Goal: Navigation & Orientation: Find specific page/section

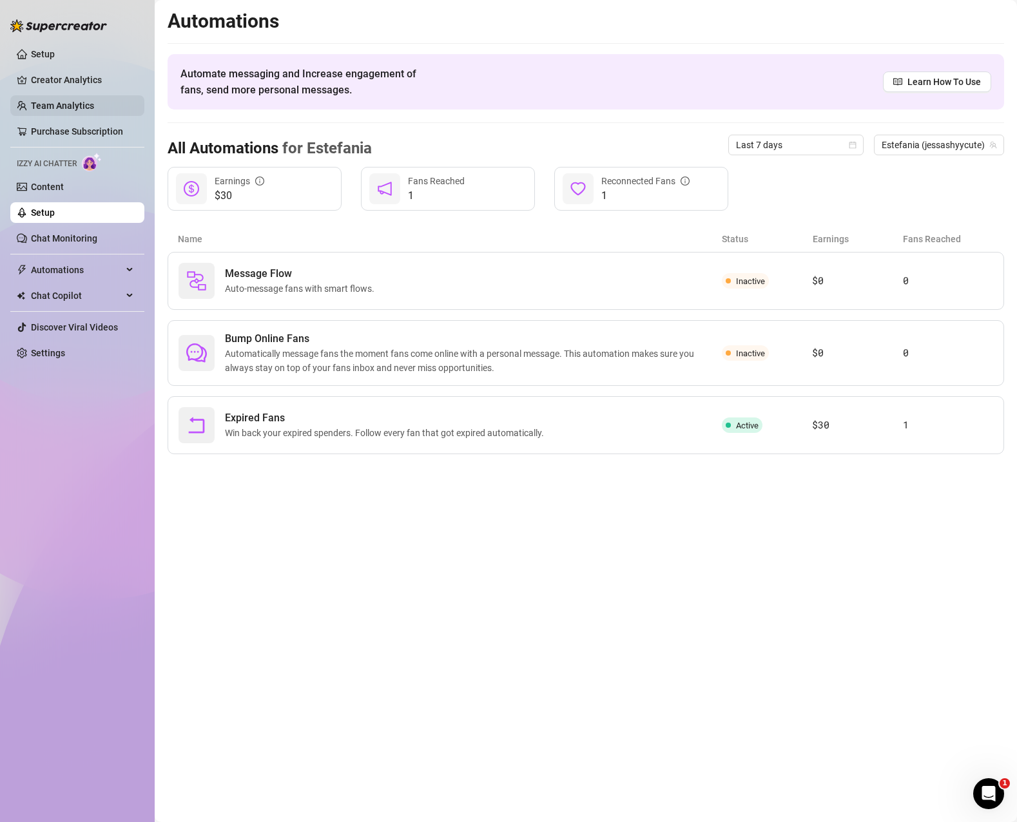
click at [43, 111] on link "Team Analytics" at bounding box center [62, 106] width 63 height 10
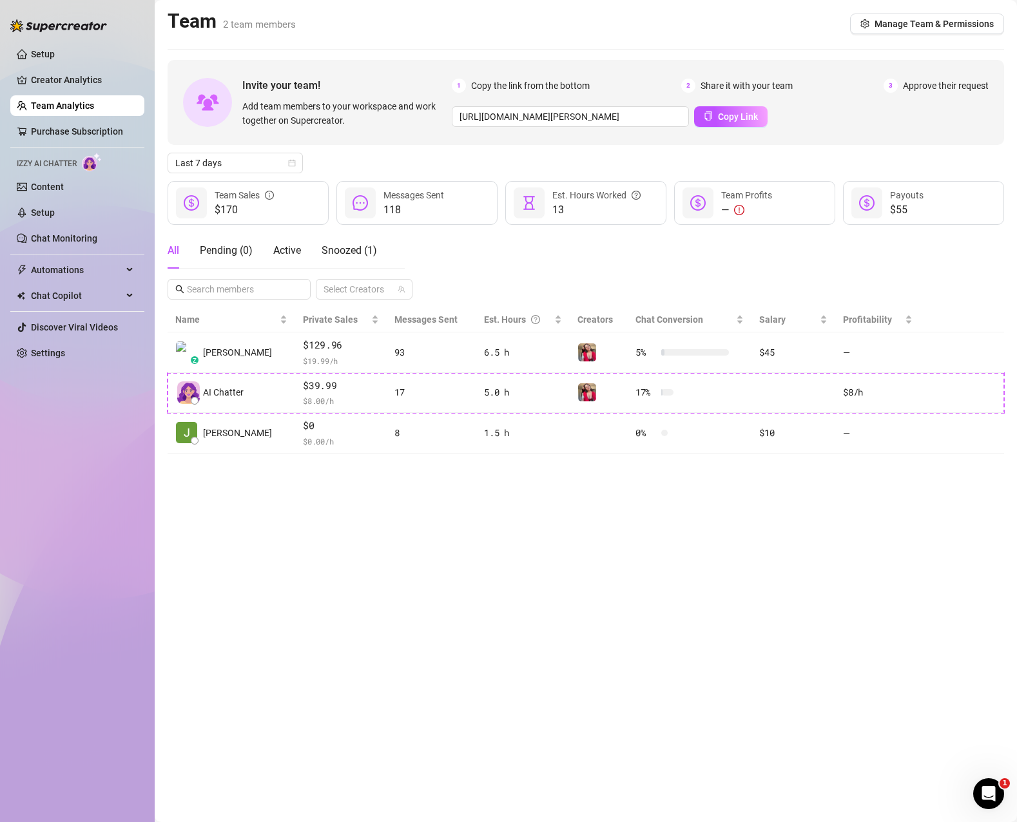
click at [958, 85] on span "Approve their request" at bounding box center [946, 86] width 86 height 14
click at [898, 87] on div "3 Approve their request" at bounding box center [935, 86] width 105 height 14
click at [81, 128] on link "Purchase Subscription" at bounding box center [77, 131] width 92 height 10
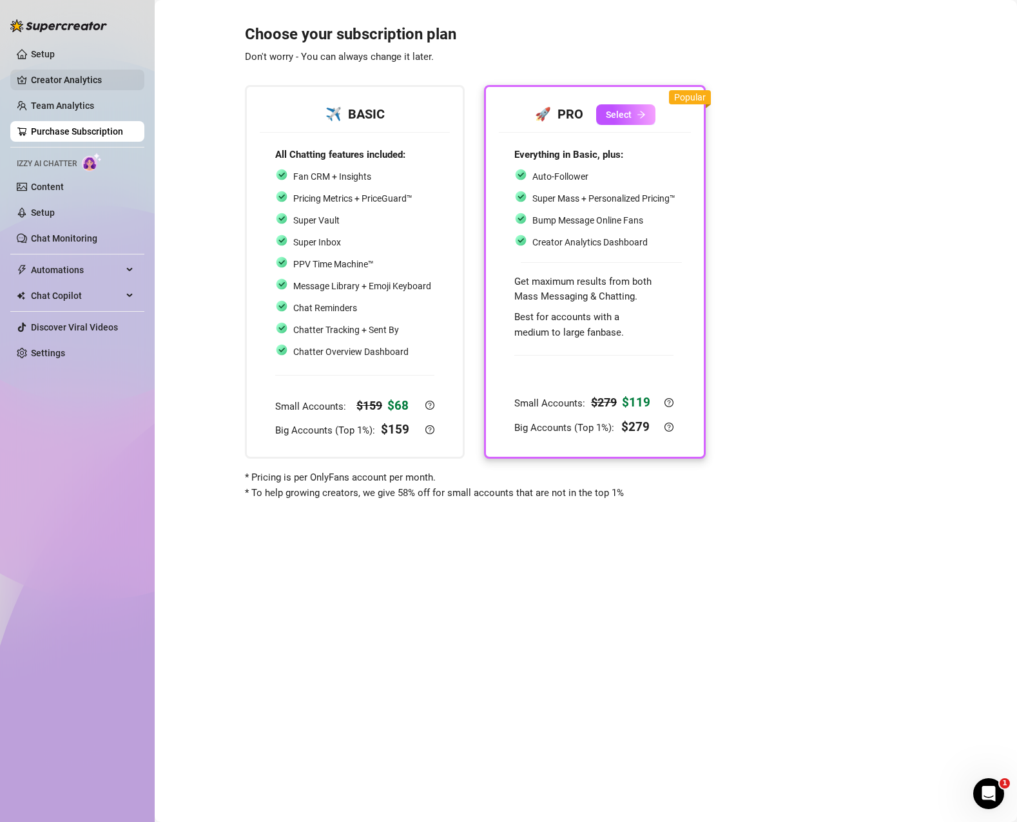
click at [95, 77] on link "Creator Analytics" at bounding box center [82, 80] width 103 height 21
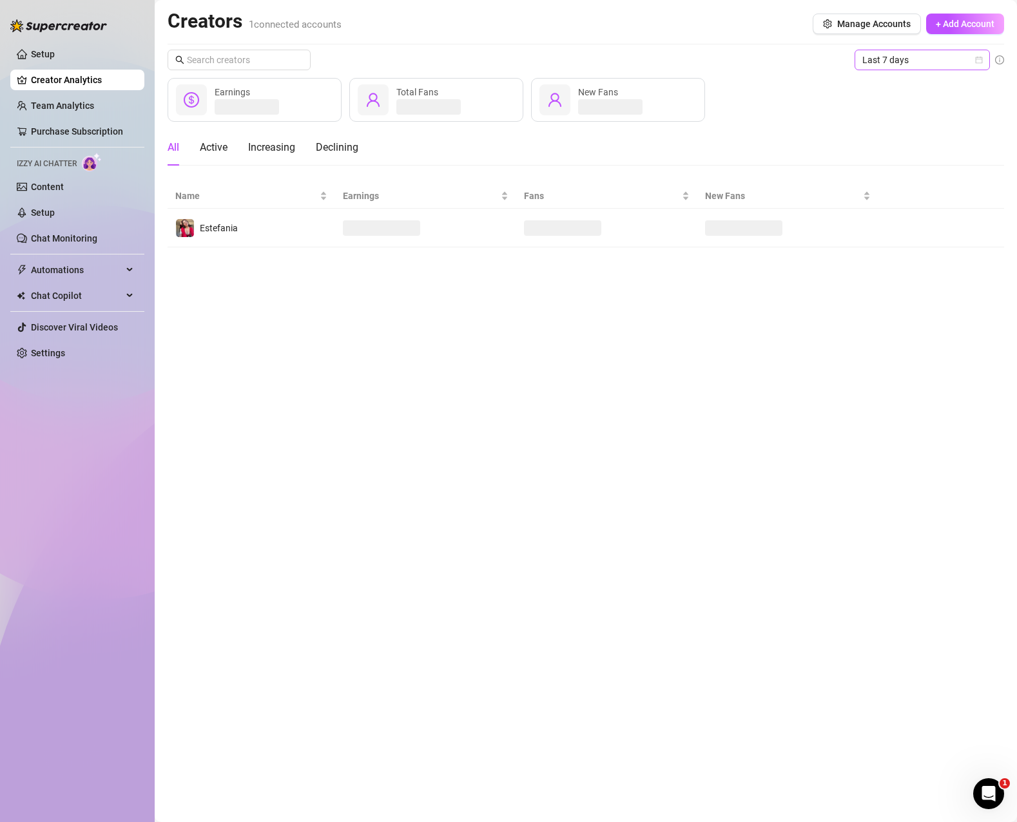
click at [964, 58] on span "Last 7 days" at bounding box center [922, 59] width 120 height 19
click at [934, 128] on div "Last 30 days" at bounding box center [922, 127] width 115 height 14
click at [802, 129] on div "Last 30 days Earnings Total Fans New Fans All Active Increasing Declining Name …" at bounding box center [586, 149] width 836 height 198
click at [815, 131] on div "All Active Increasing Declining" at bounding box center [586, 148] width 836 height 36
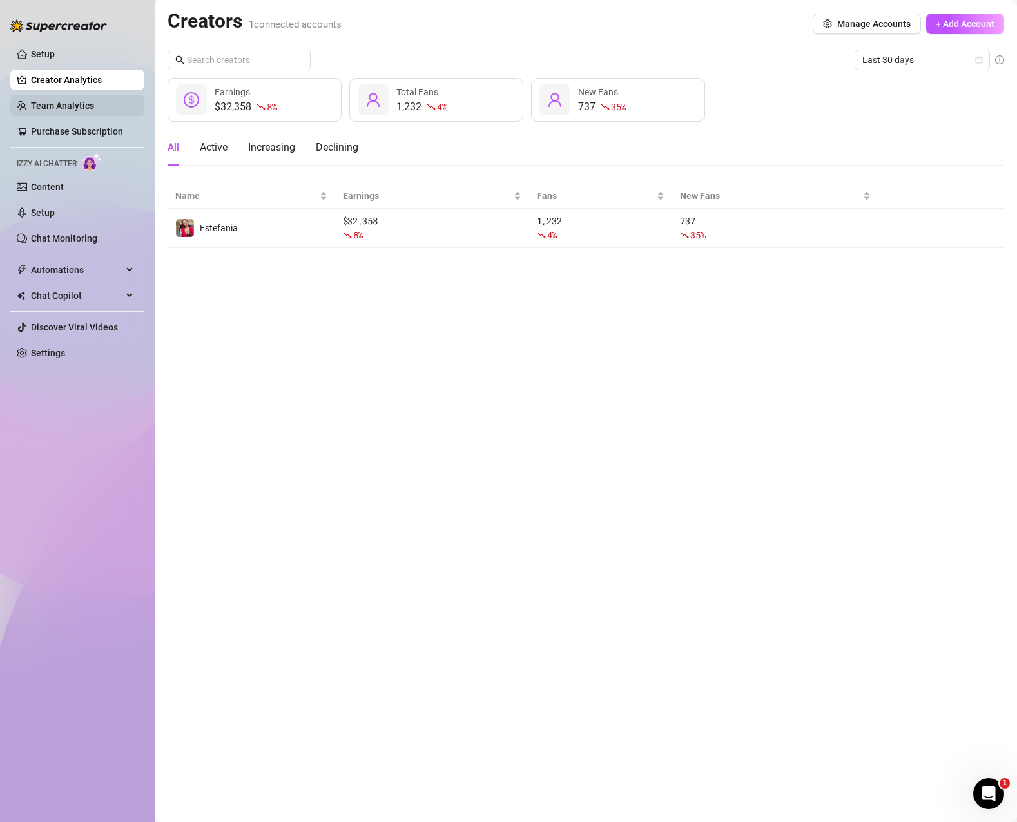
click at [79, 101] on link "Team Analytics" at bounding box center [62, 106] width 63 height 10
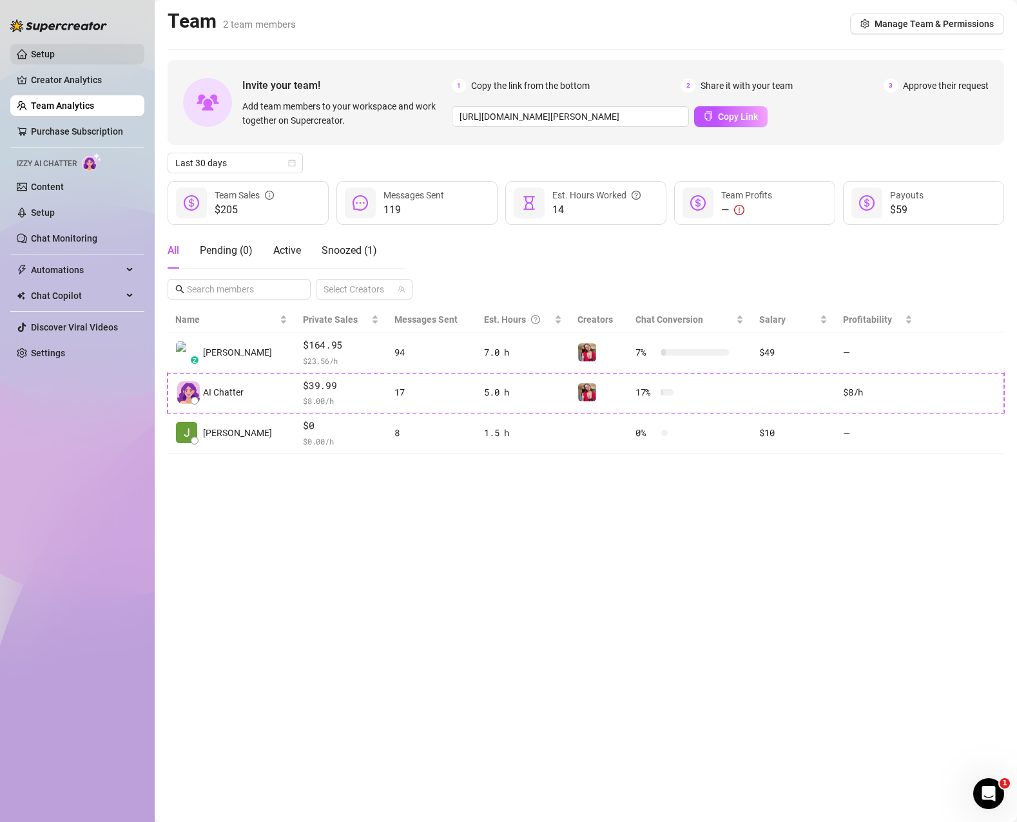
click at [55, 51] on link "Setup" at bounding box center [43, 54] width 24 height 10
